Goal: Task Accomplishment & Management: Manage account settings

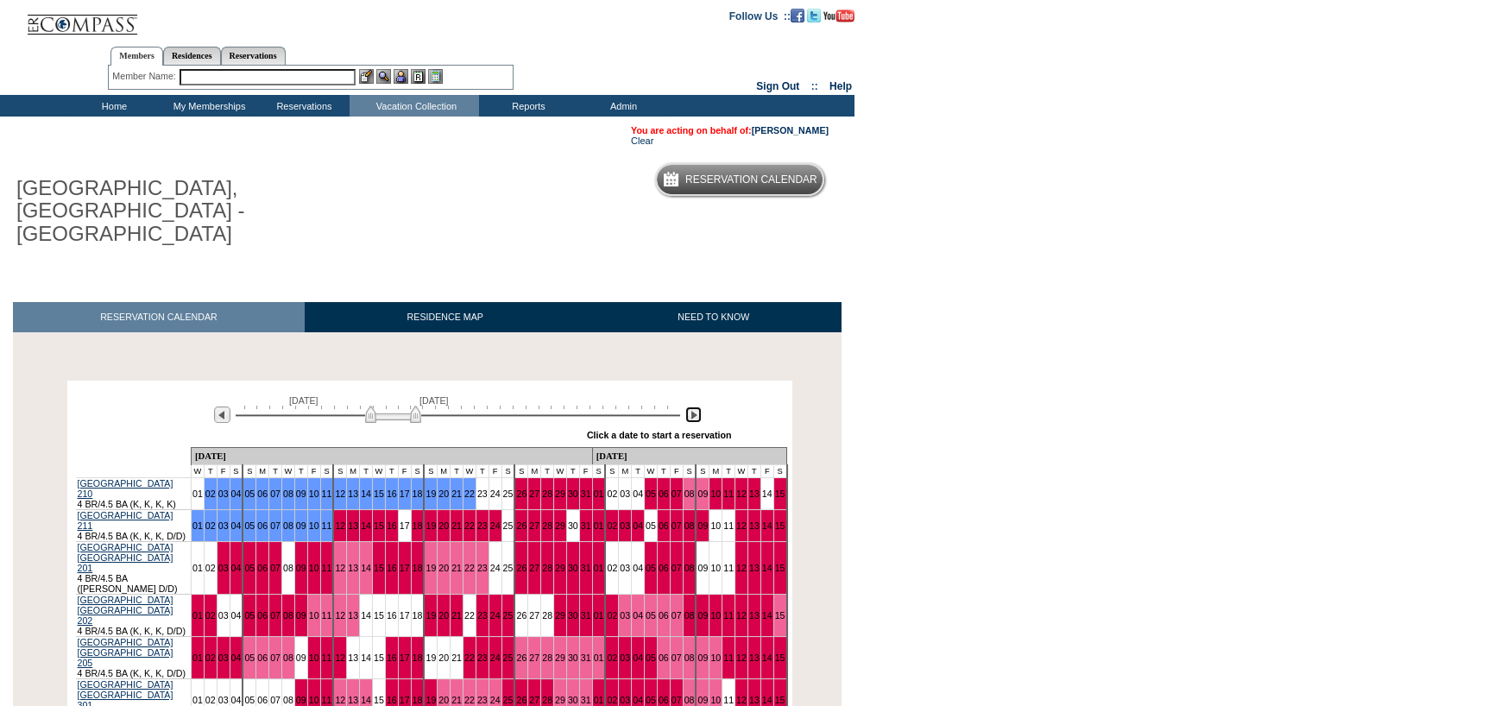
click at [695, 406] on img at bounding box center [693, 414] width 16 height 16
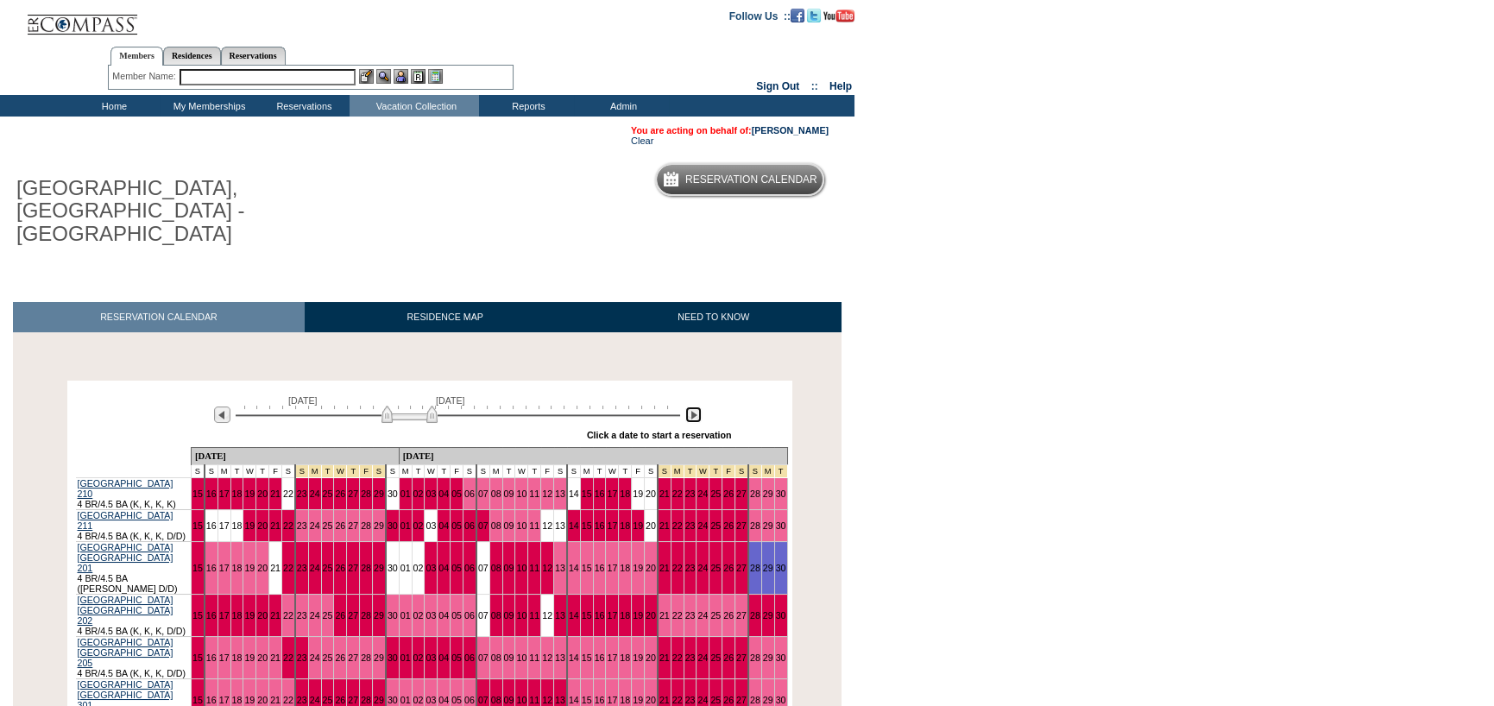
click at [695, 406] on img at bounding box center [693, 414] width 16 height 16
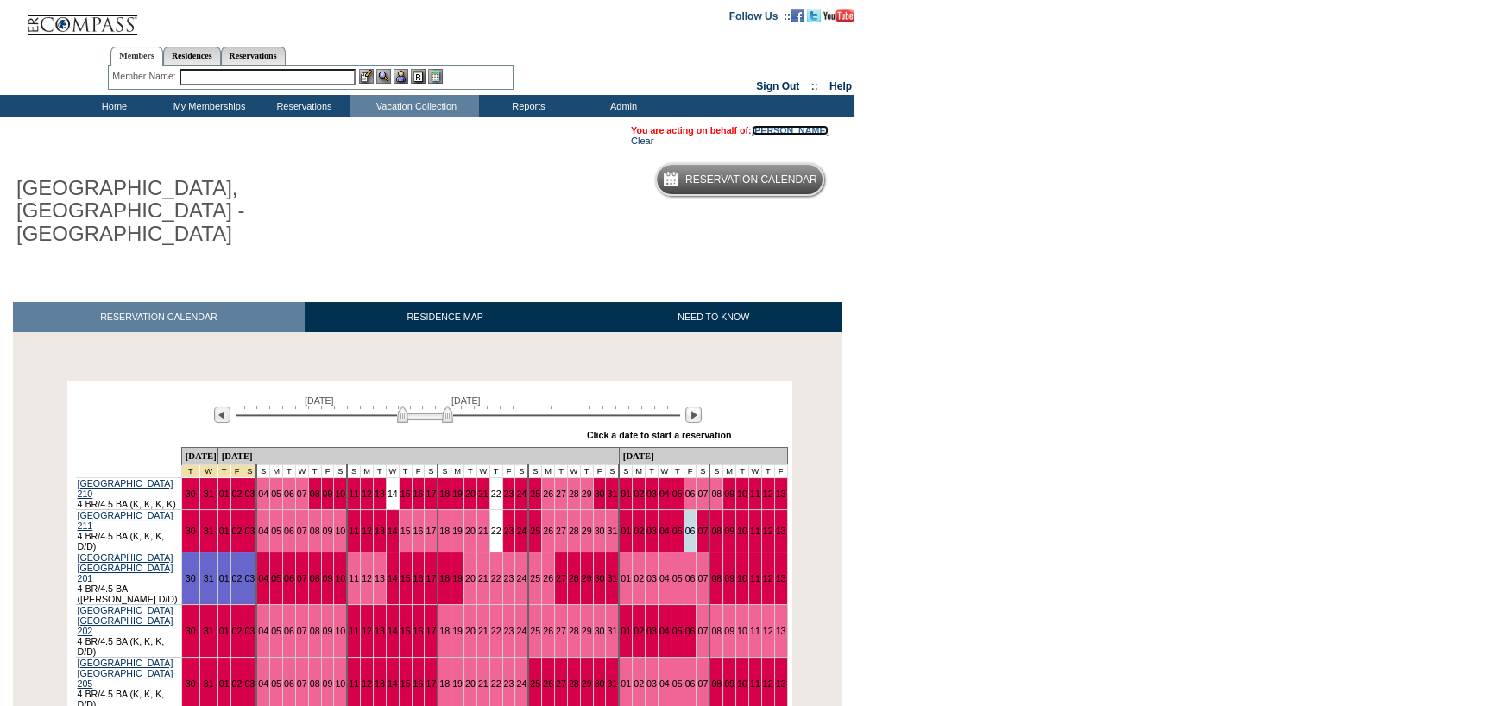
click at [815, 134] on link "[PERSON_NAME]" at bounding box center [789, 130] width 77 height 10
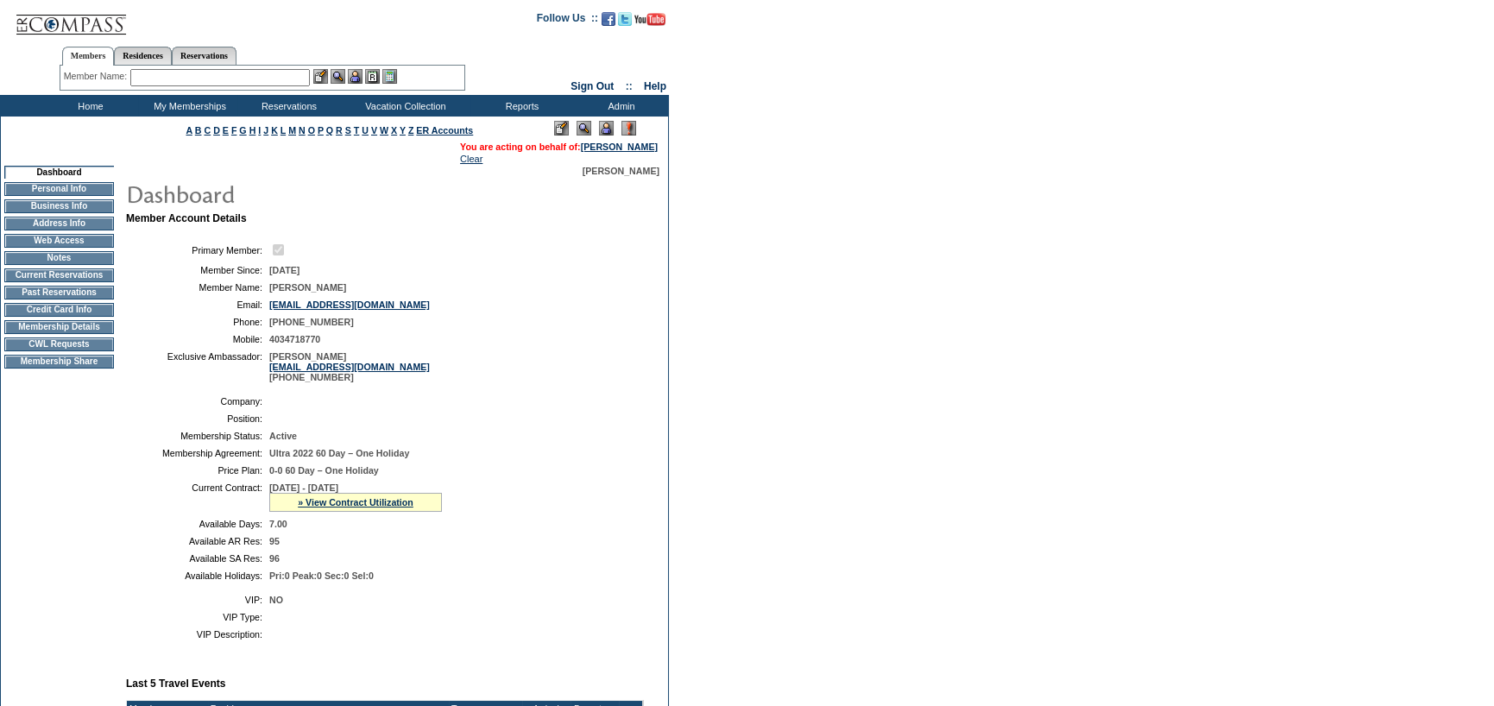
click at [48, 346] on td "CWL Requests" at bounding box center [59, 344] width 110 height 14
